Goal: Transaction & Acquisition: Purchase product/service

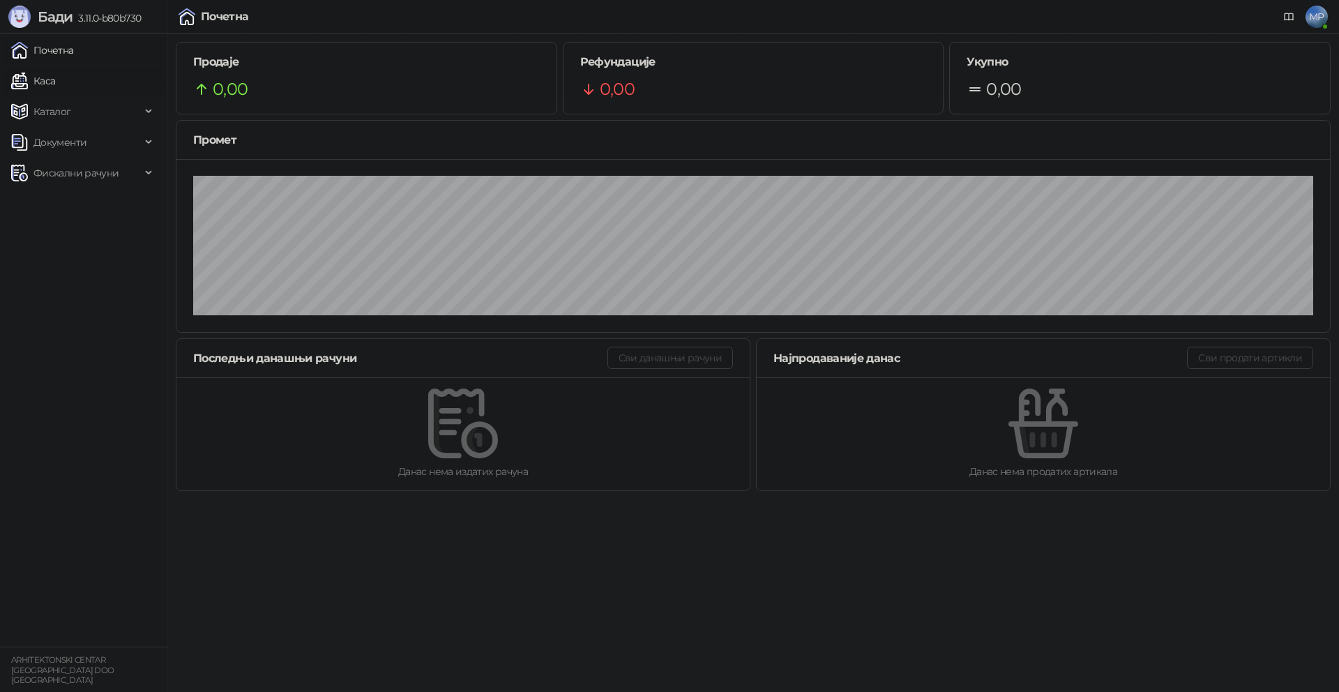
click at [40, 77] on link "Каса" at bounding box center [33, 81] width 44 height 28
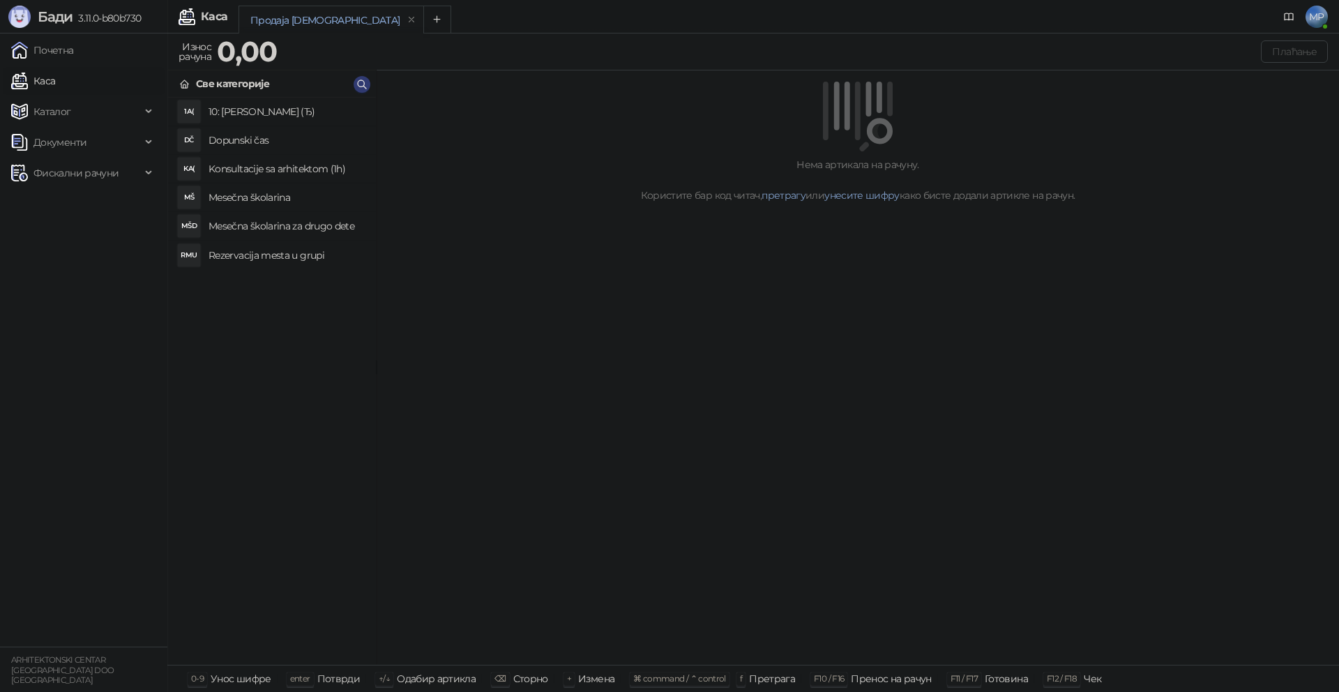
click at [275, 254] on h4 "Rezervacija mesta u grupi" at bounding box center [287, 255] width 156 height 22
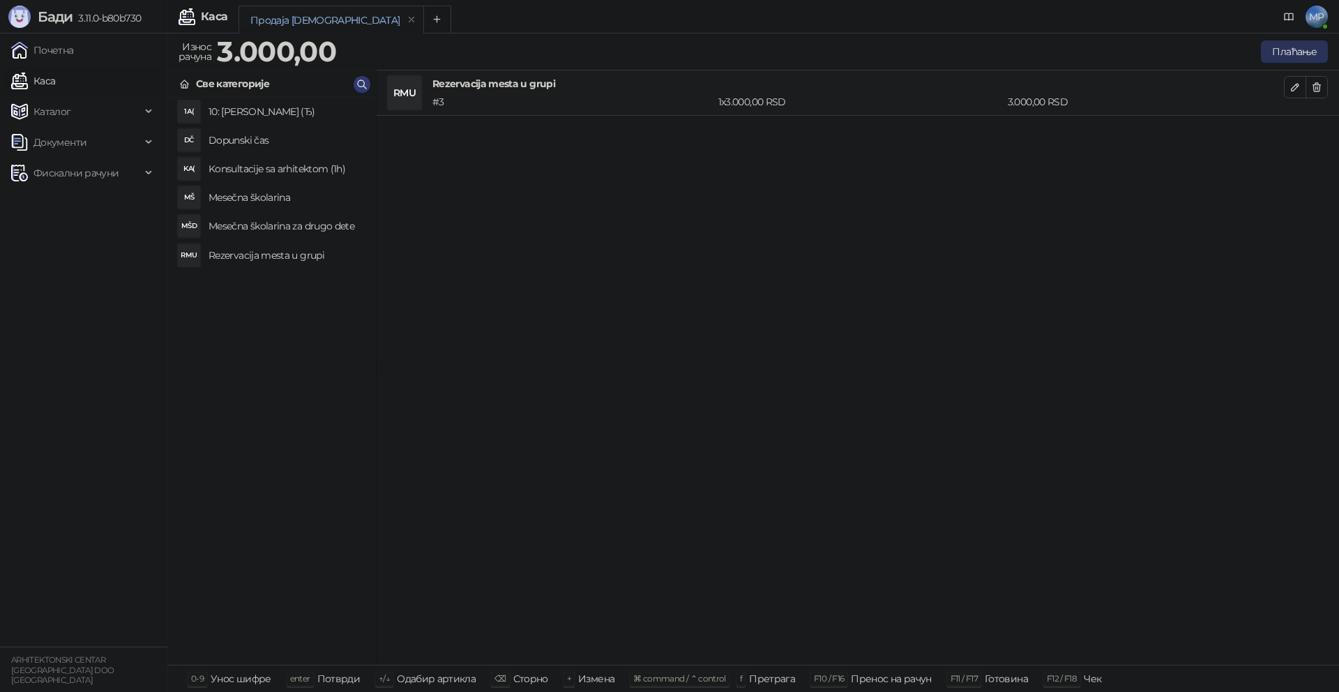
click at [1304, 48] on button "Плаћање" at bounding box center [1294, 51] width 67 height 22
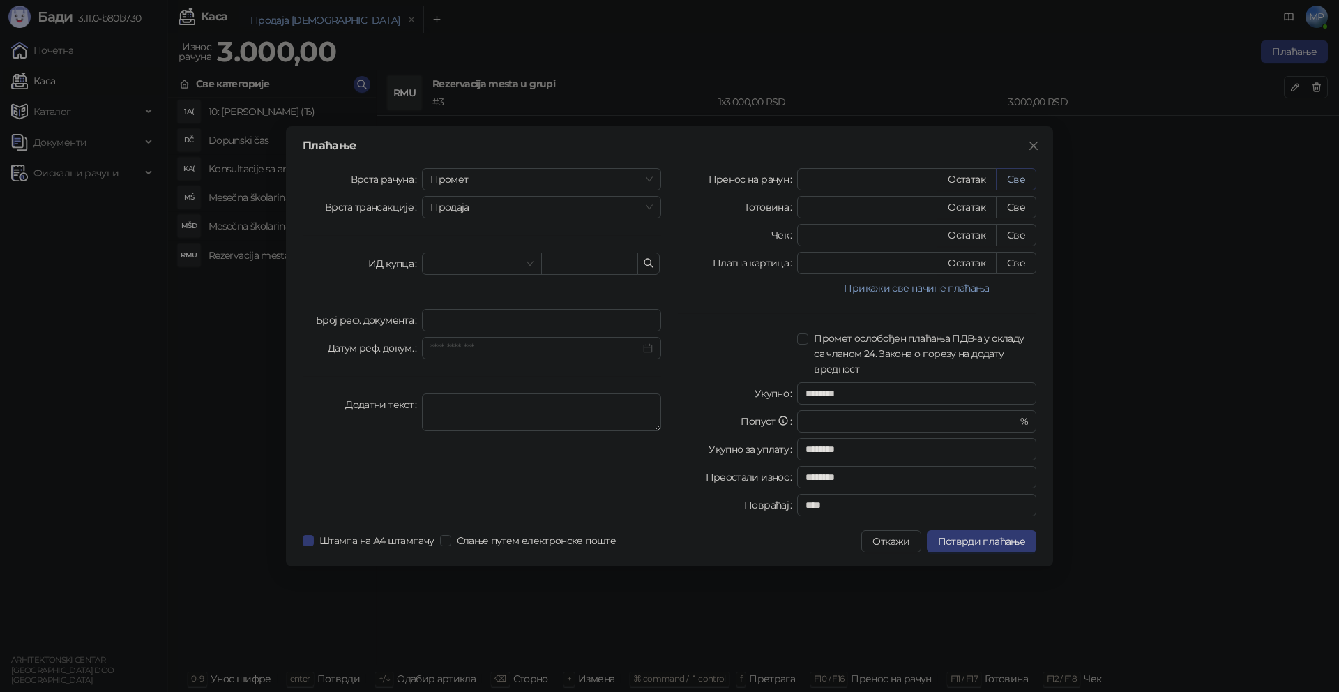
click at [1015, 179] on button "Све" at bounding box center [1016, 179] width 40 height 22
type input "****"
click at [995, 541] on span "Потврди плаћање" at bounding box center [981, 541] width 87 height 13
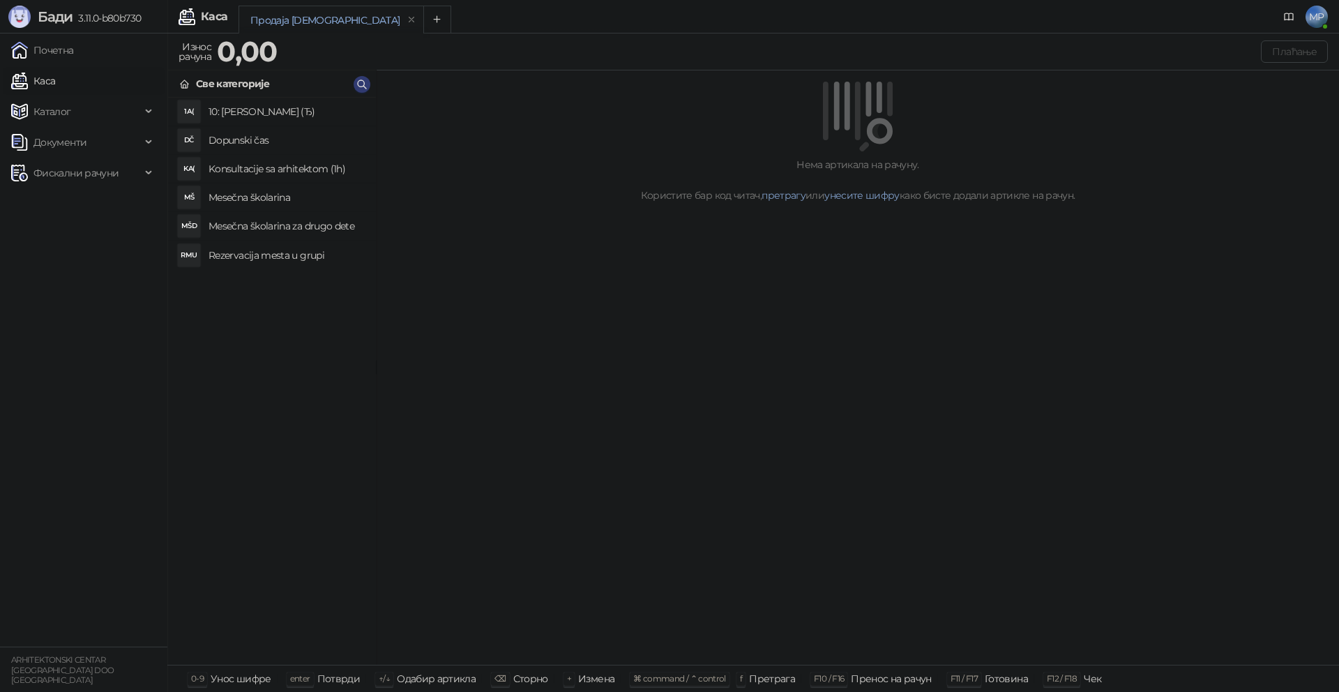
click at [294, 260] on h4 "Rezervacija mesta u grupi" at bounding box center [287, 255] width 156 height 22
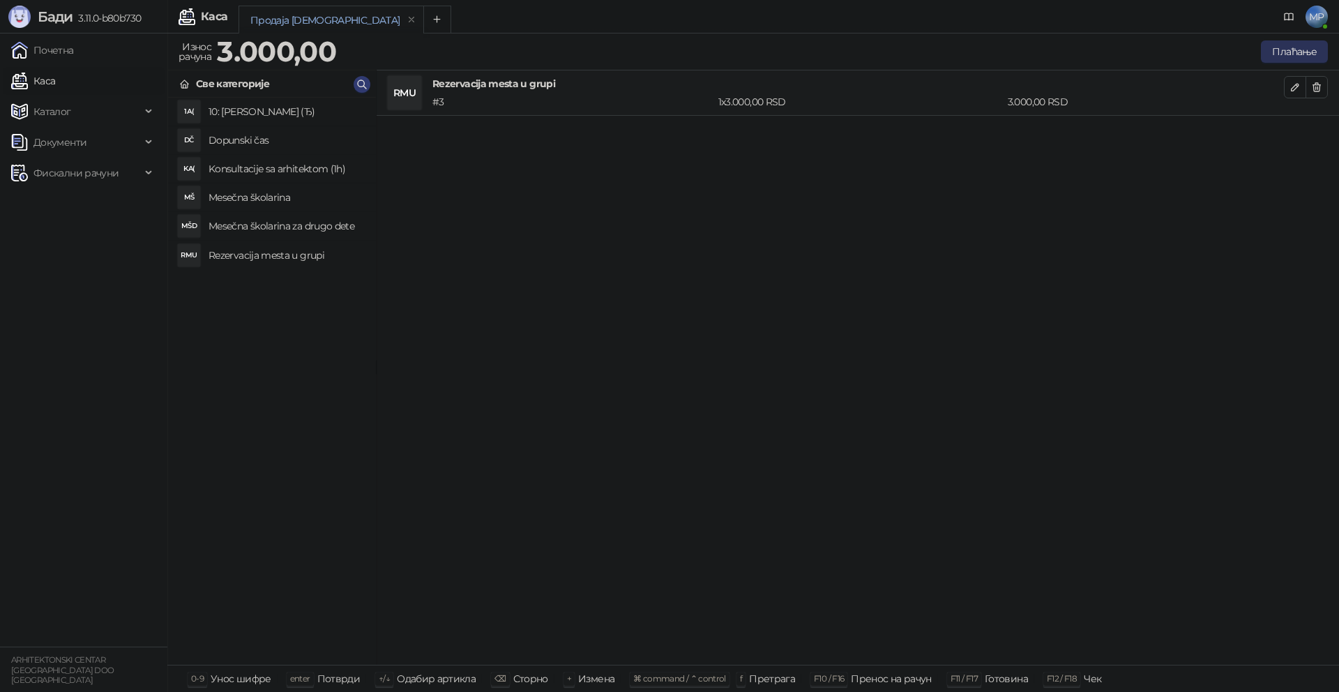
click at [1297, 47] on button "Плаћање" at bounding box center [1294, 51] width 67 height 22
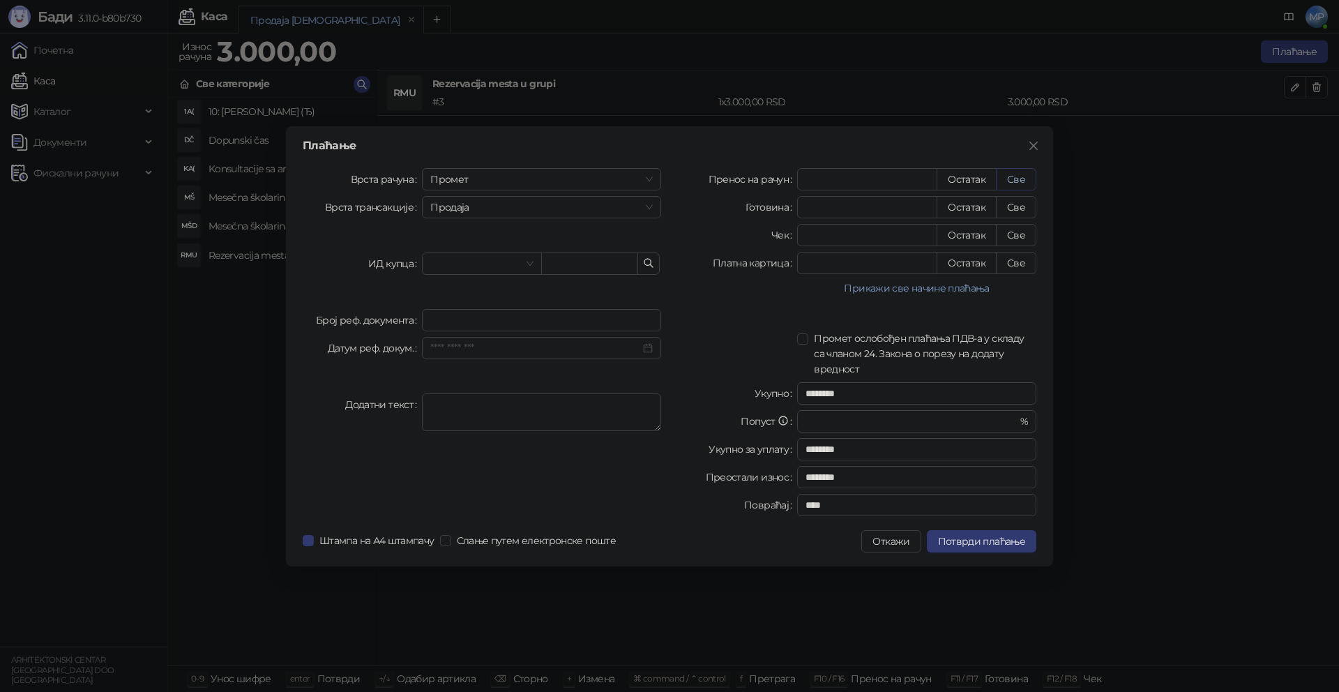
click at [1028, 186] on button "Све" at bounding box center [1016, 179] width 40 height 22
type input "****"
click at [1007, 545] on span "Потврди плаћање" at bounding box center [981, 541] width 87 height 13
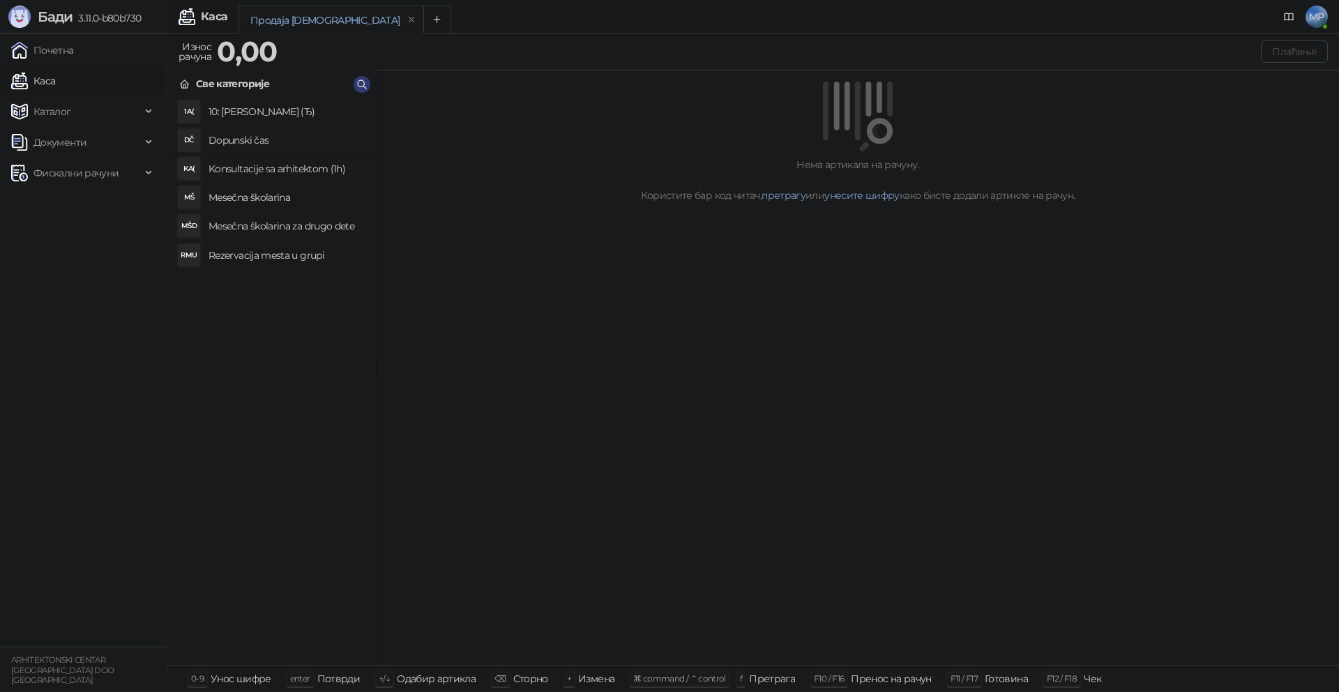
click at [275, 264] on h4 "Rezervacija mesta u grupi" at bounding box center [287, 255] width 156 height 22
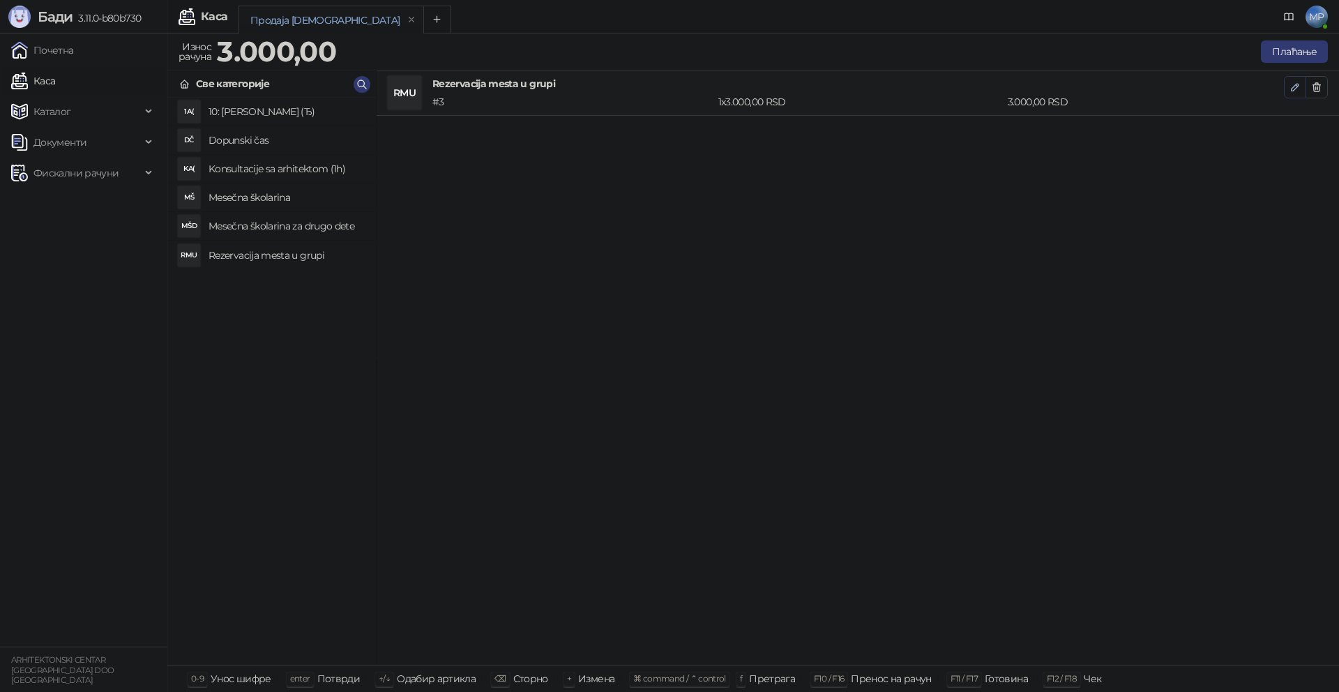
click at [1293, 93] on span "button" at bounding box center [1295, 86] width 11 height 13
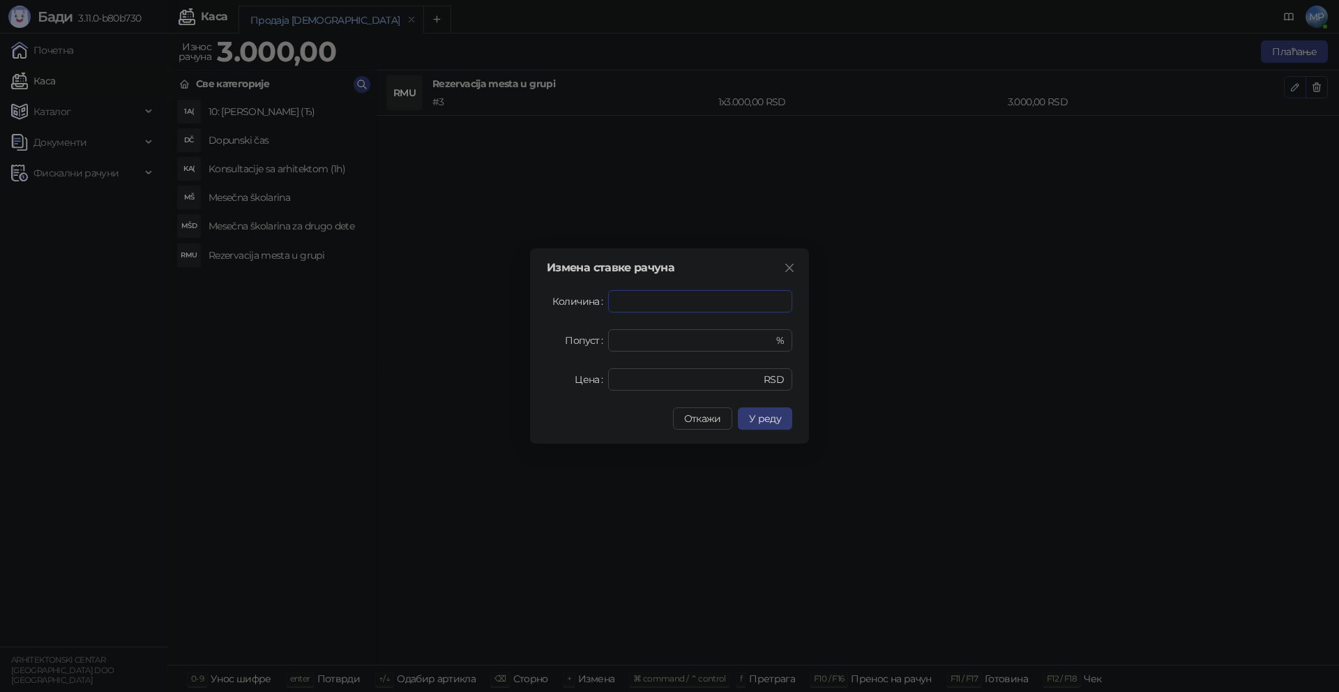
type input "*"
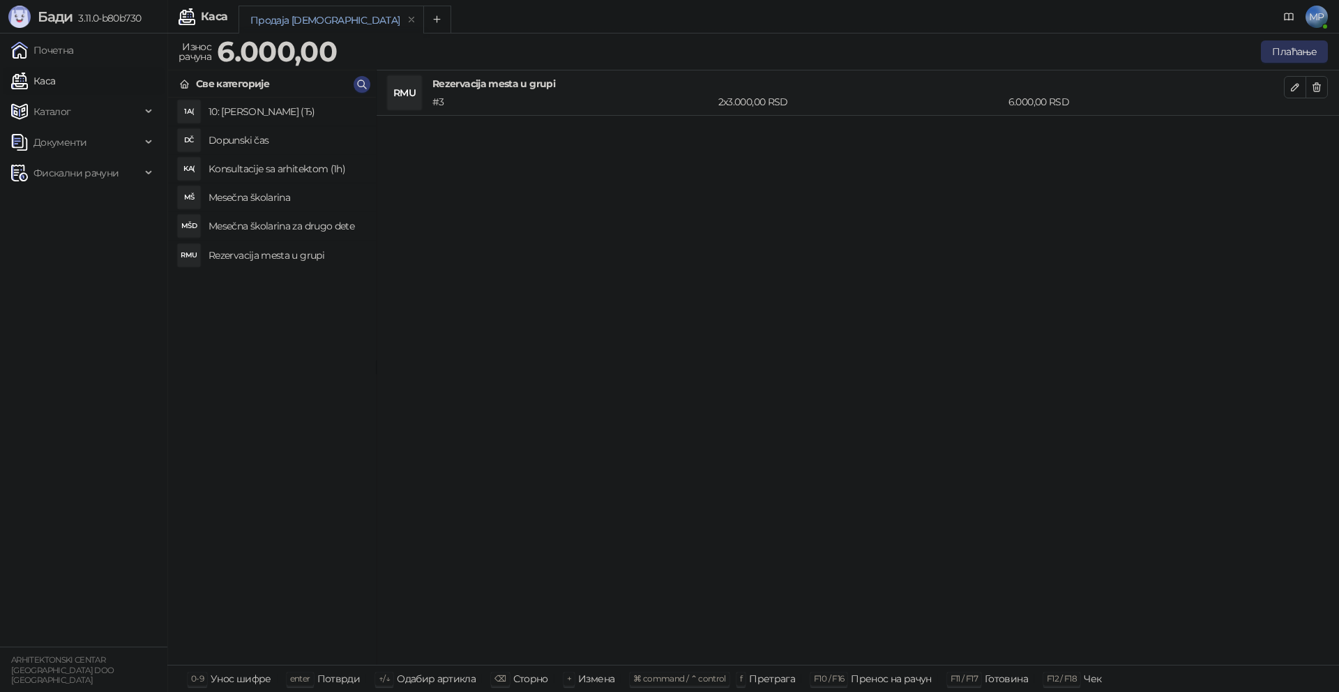
click at [1301, 54] on button "Плаћање" at bounding box center [1294, 51] width 67 height 22
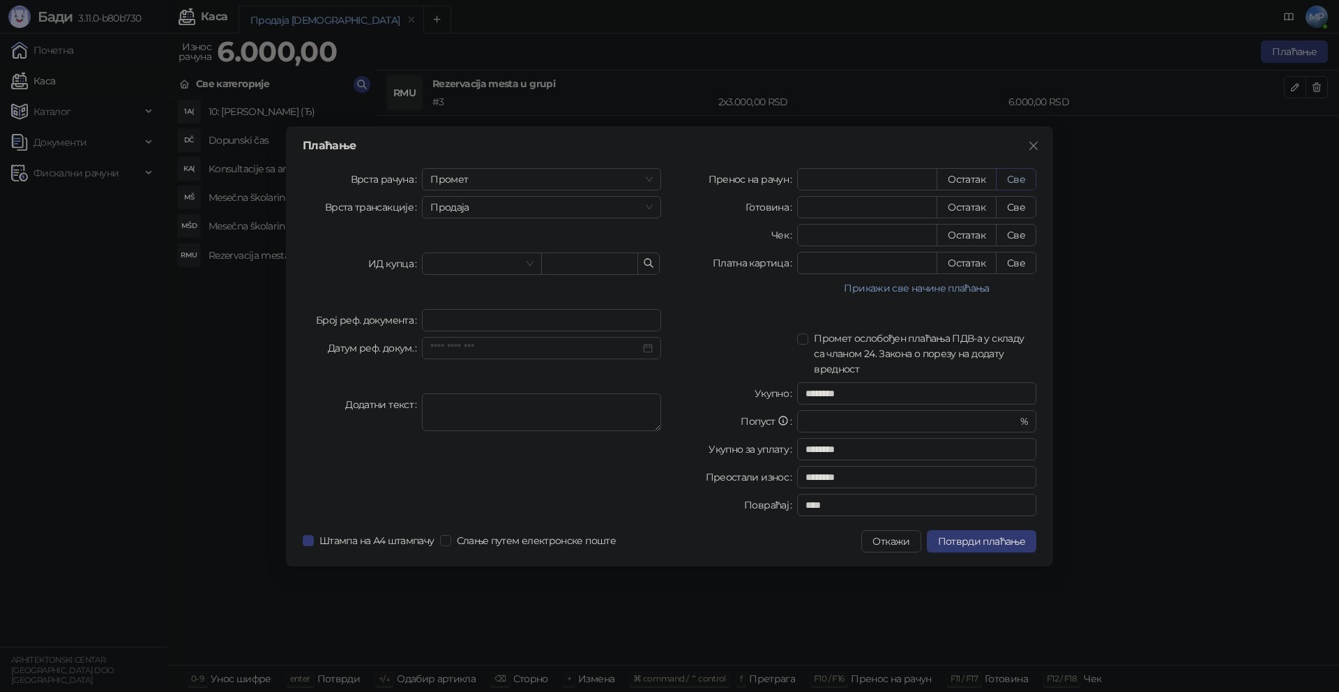
click at [1008, 180] on button "Све" at bounding box center [1016, 179] width 40 height 22
type input "****"
click at [996, 538] on span "Потврди плаћање" at bounding box center [981, 541] width 87 height 13
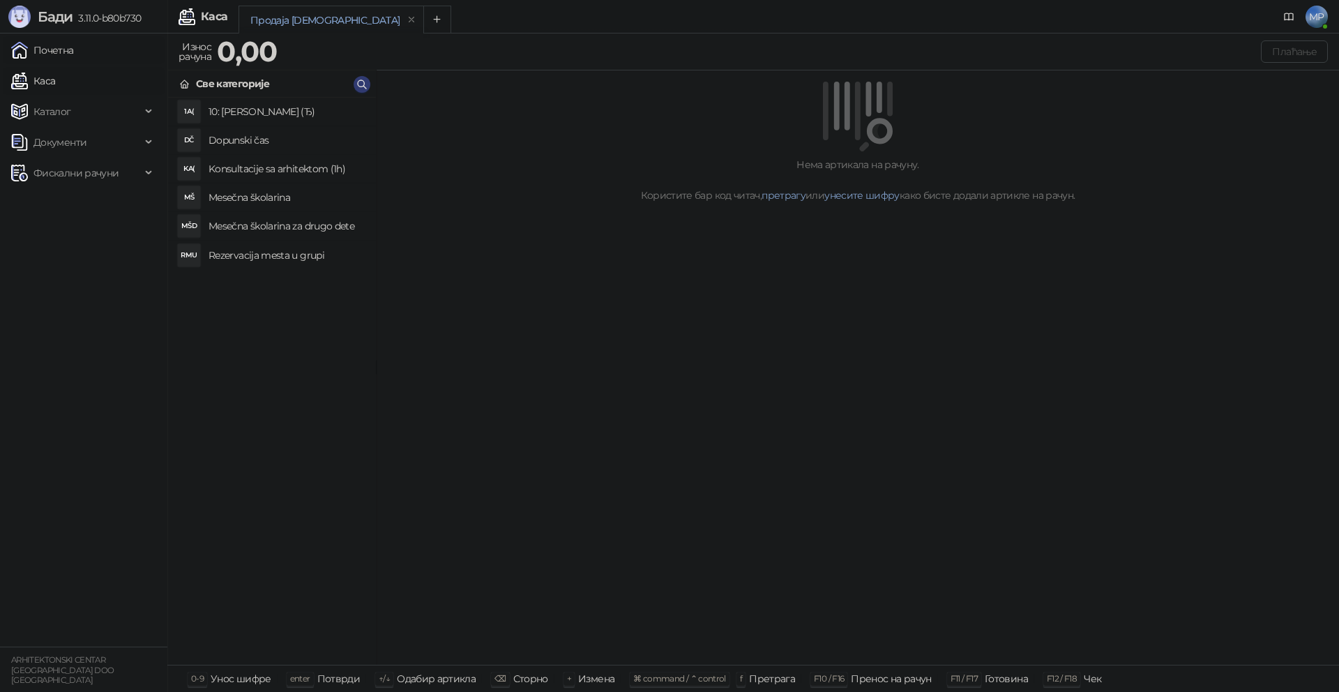
click at [74, 43] on link "Почетна" at bounding box center [42, 50] width 63 height 28
